Goal: Transaction & Acquisition: Book appointment/travel/reservation

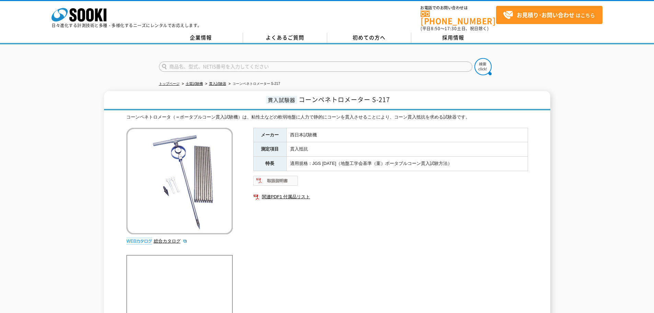
click at [284, 177] on img at bounding box center [275, 180] width 45 height 11
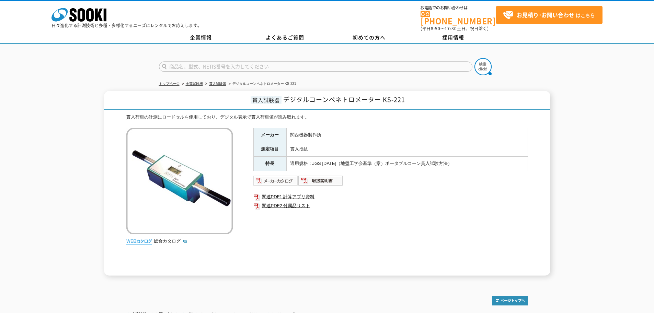
click at [285, 176] on img at bounding box center [275, 180] width 45 height 11
click at [299, 193] on link "関連PDF1 計算アプリ資料" at bounding box center [390, 196] width 275 height 9
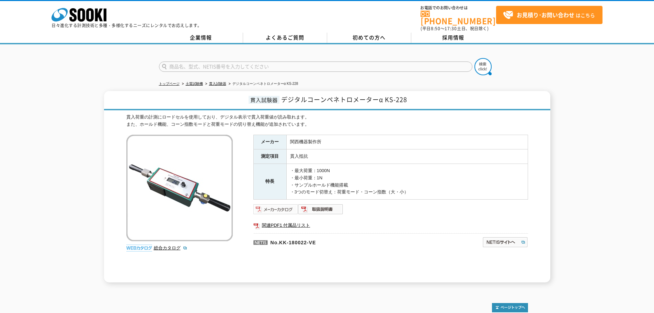
click at [273, 204] on img at bounding box center [275, 209] width 45 height 11
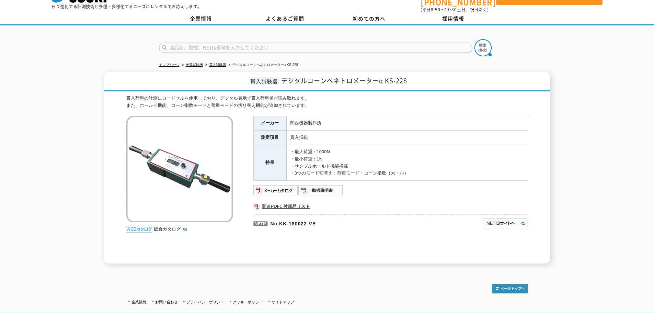
scroll to position [34, 0]
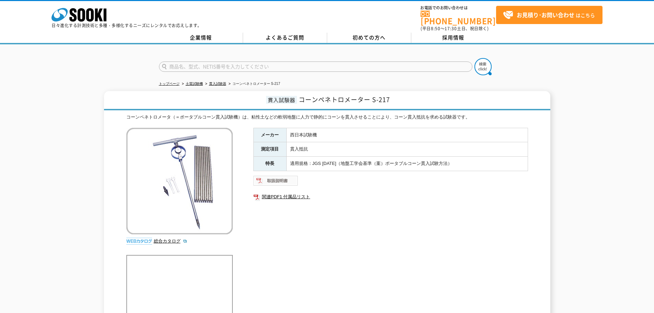
click at [274, 180] on img at bounding box center [275, 180] width 45 height 11
